Goal: Task Accomplishment & Management: Use online tool/utility

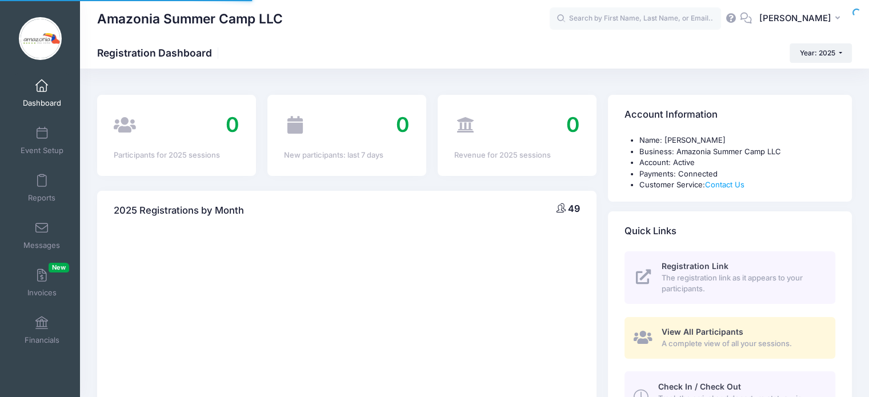
select select
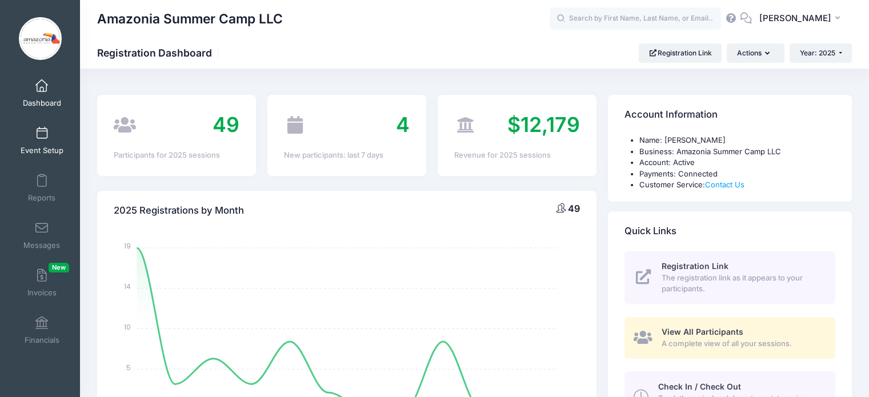
click at [48, 141] on link "Event Setup" at bounding box center [42, 141] width 54 height 40
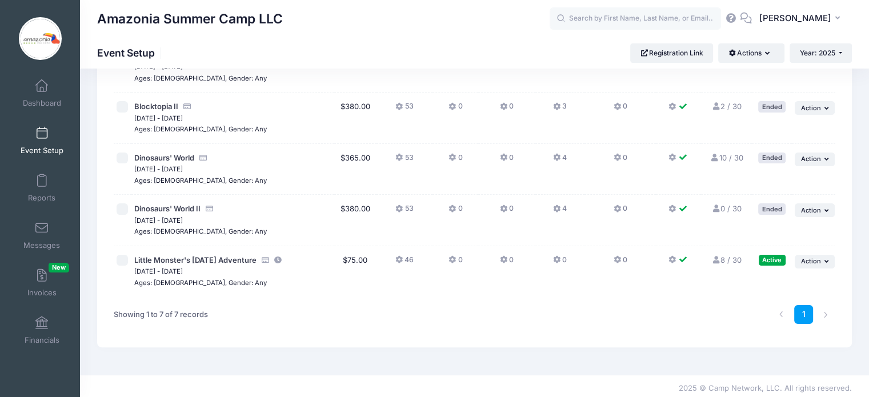
scroll to position [213, 0]
